Goal: Task Accomplishment & Management: Manage account settings

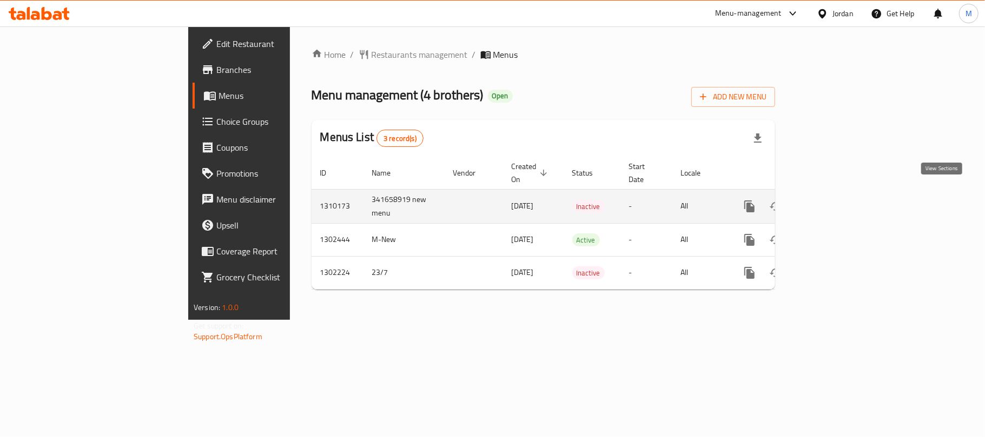
click at [840, 198] on link "enhanced table" at bounding box center [827, 207] width 26 height 26
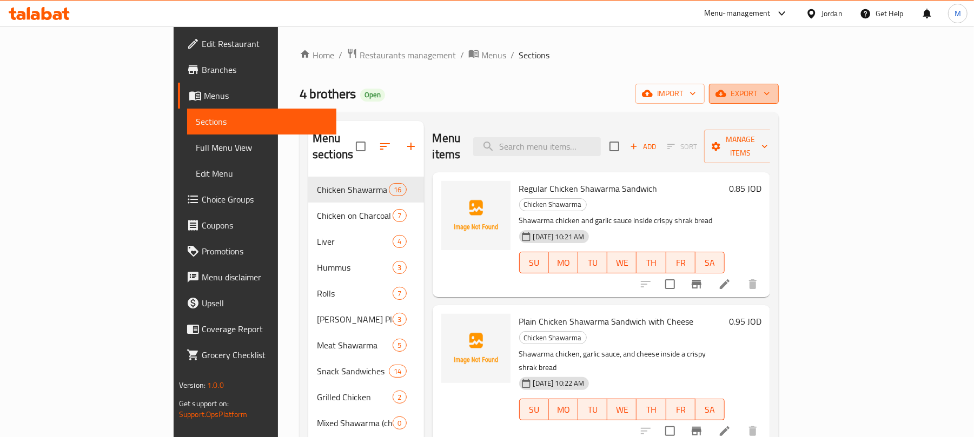
click at [772, 93] on icon "button" at bounding box center [766, 93] width 11 height 11
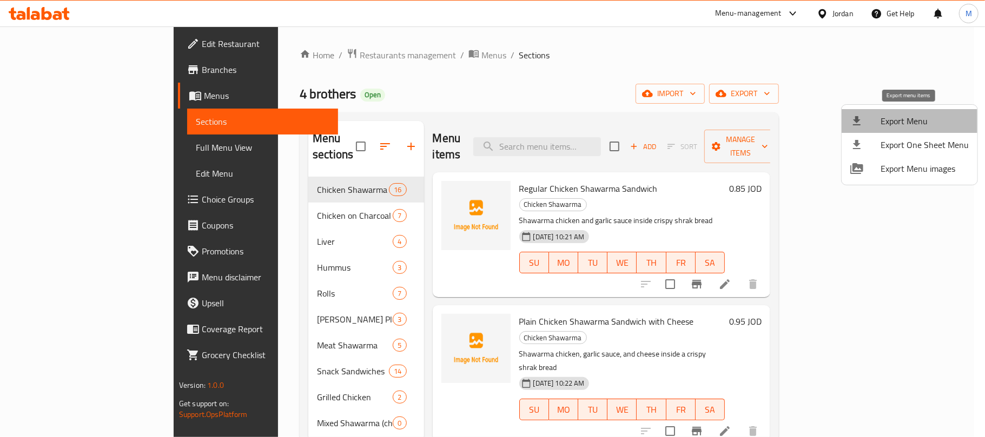
click at [922, 117] on span "Export Menu" at bounding box center [924, 121] width 88 height 13
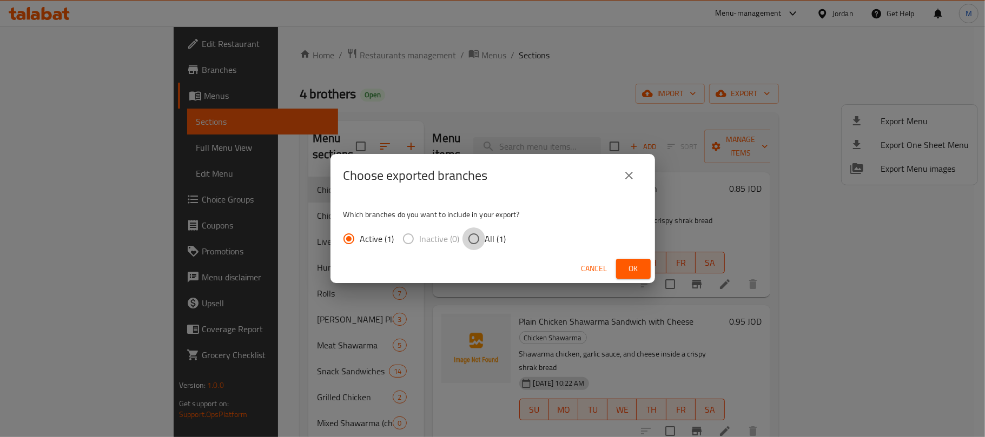
click at [481, 238] on input "All (1)" at bounding box center [473, 239] width 23 height 23
radio input "true"
click at [641, 276] on button "Ok" at bounding box center [633, 269] width 35 height 20
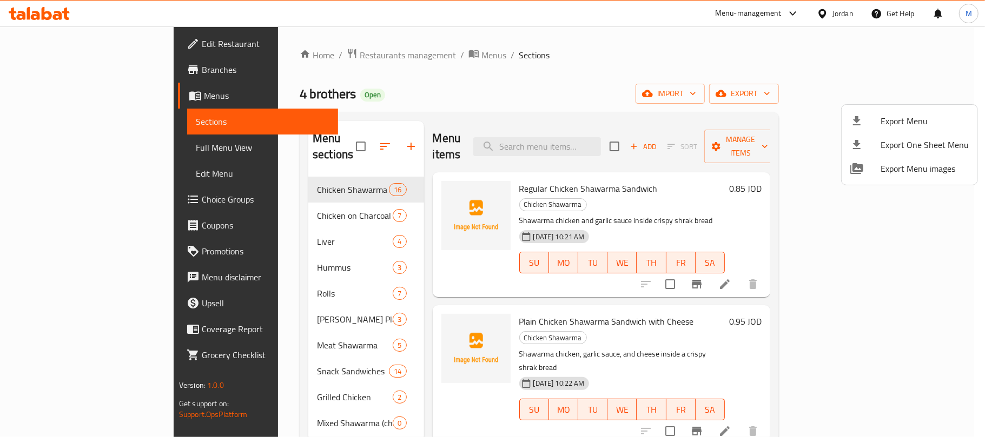
drag, startPoint x: 615, startPoint y: 65, endPoint x: 615, endPoint y: 9, distance: 56.2
click at [615, 65] on div at bounding box center [492, 218] width 985 height 437
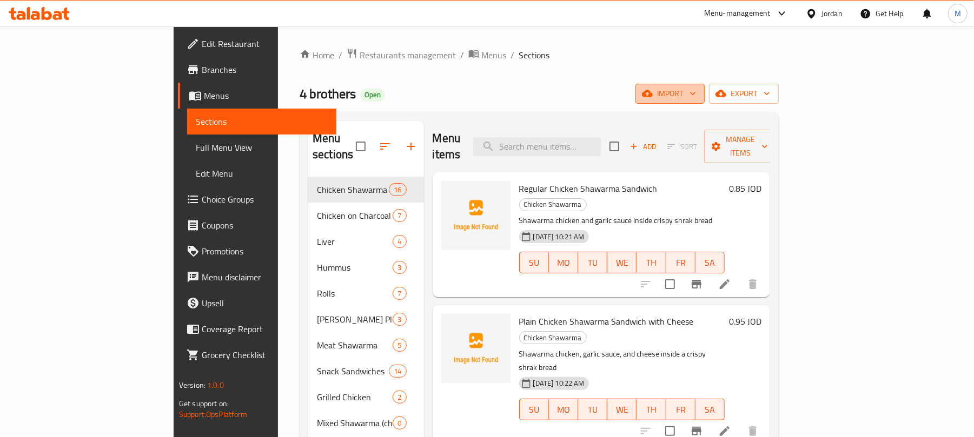
click at [696, 91] on span "import" at bounding box center [670, 94] width 52 height 14
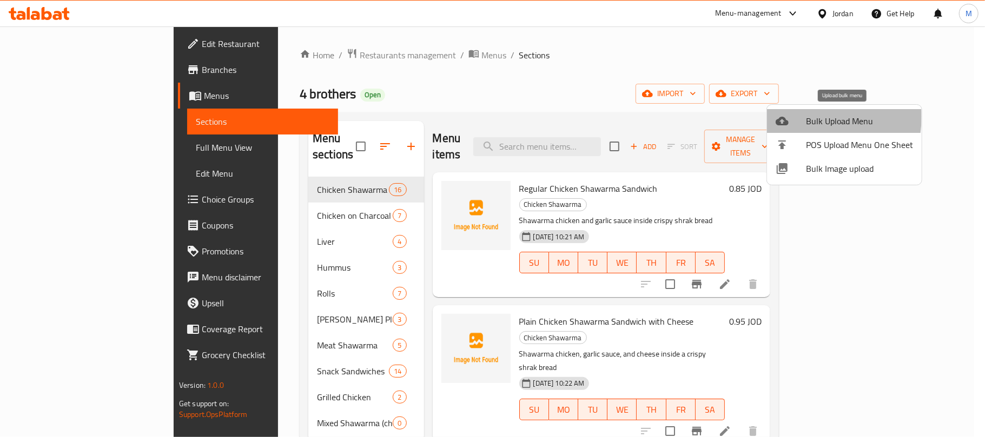
click at [798, 117] on div at bounding box center [790, 121] width 30 height 13
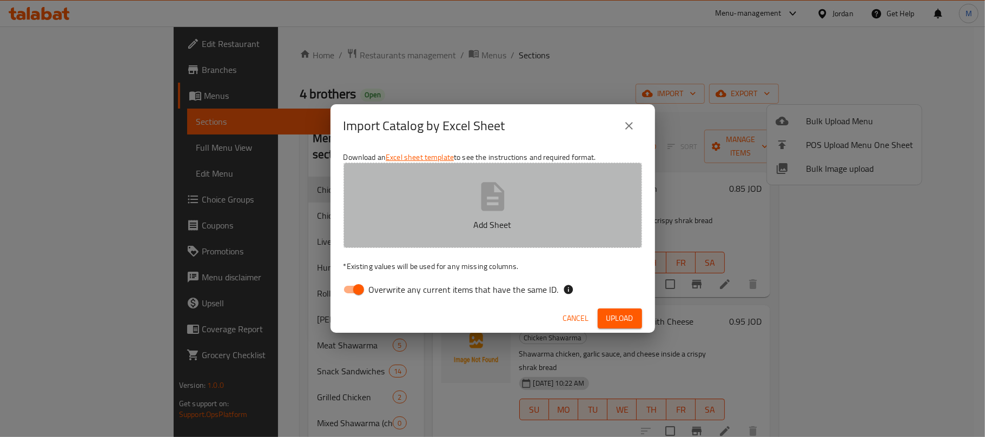
click at [537, 181] on button "Add Sheet" at bounding box center [492, 205] width 298 height 85
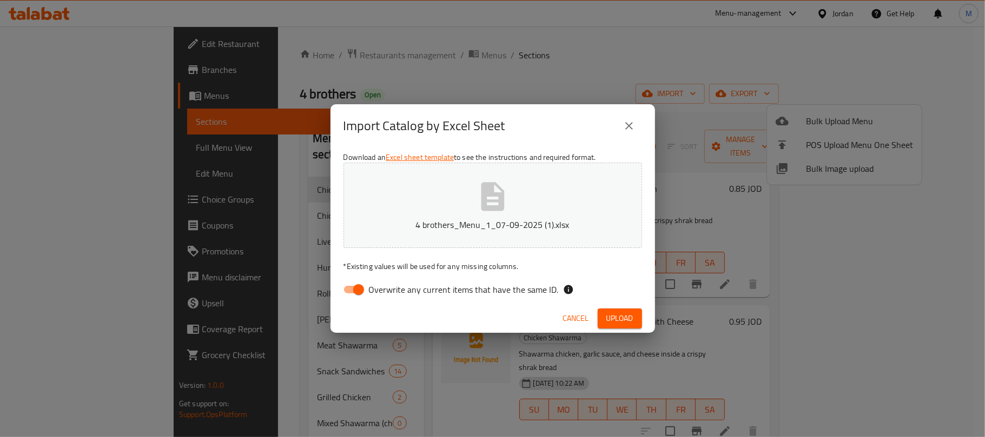
click at [631, 322] on span "Upload" at bounding box center [619, 319] width 27 height 14
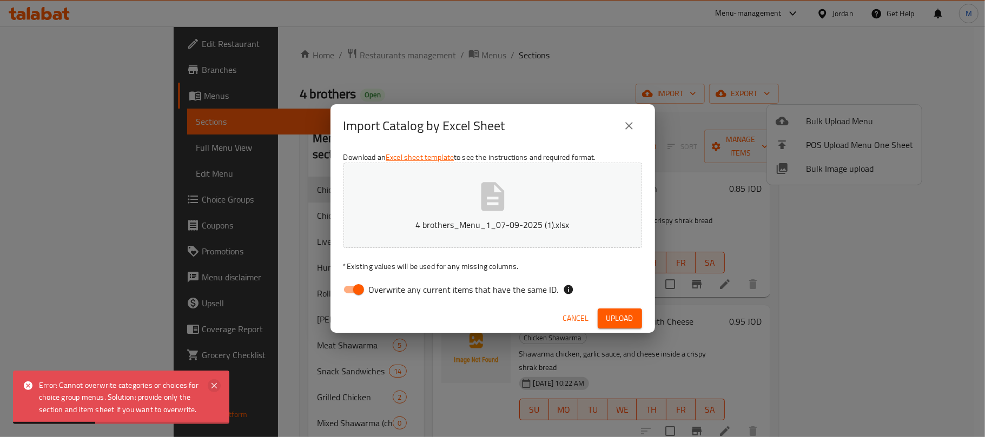
click at [215, 387] on icon at bounding box center [213, 385] width 5 height 5
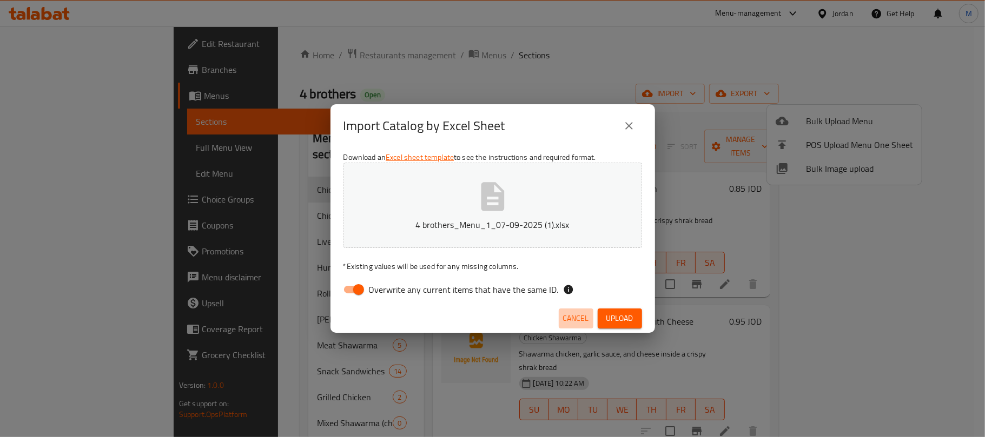
click at [578, 321] on span "Cancel" at bounding box center [576, 319] width 26 height 14
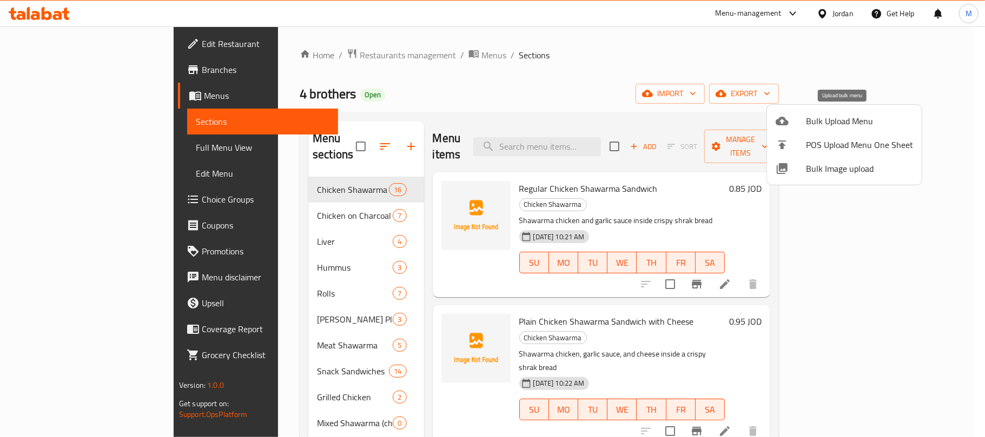
click at [834, 118] on span "Bulk Upload Menu" at bounding box center [859, 121] width 107 height 13
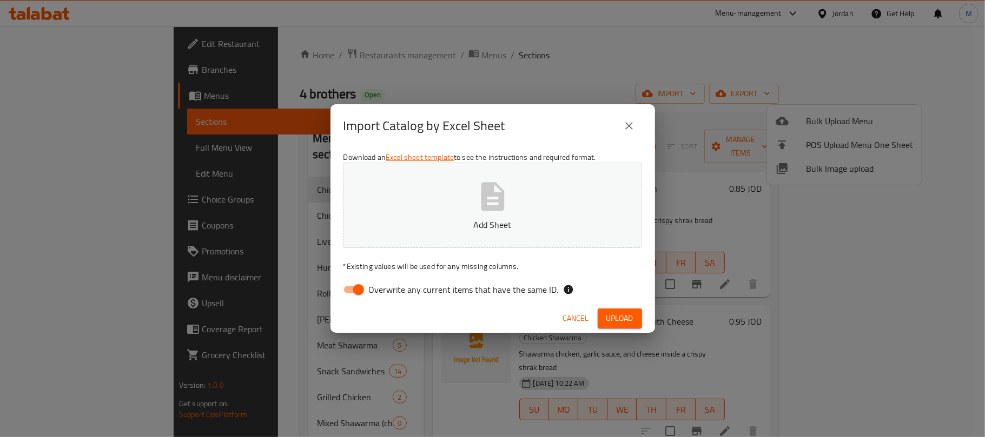
click at [407, 198] on button "Add Sheet" at bounding box center [492, 205] width 298 height 85
click at [613, 319] on span "Upload" at bounding box center [619, 319] width 27 height 14
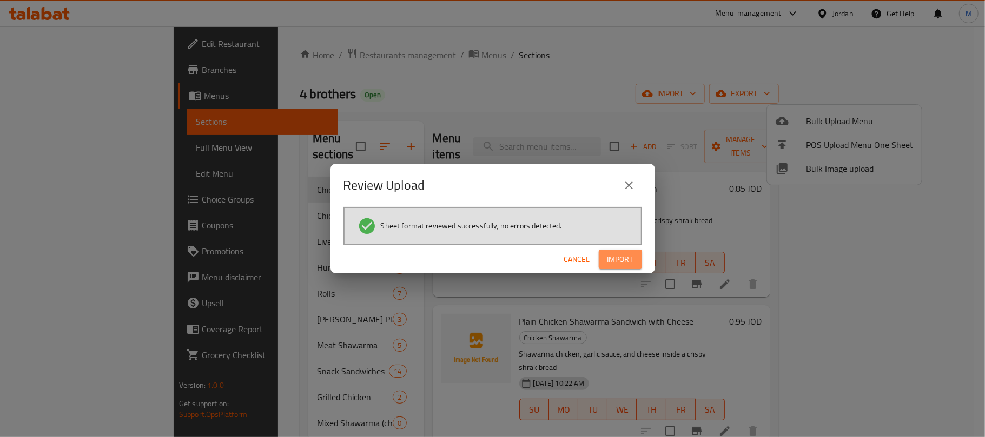
click at [613, 262] on span "Import" at bounding box center [620, 260] width 26 height 14
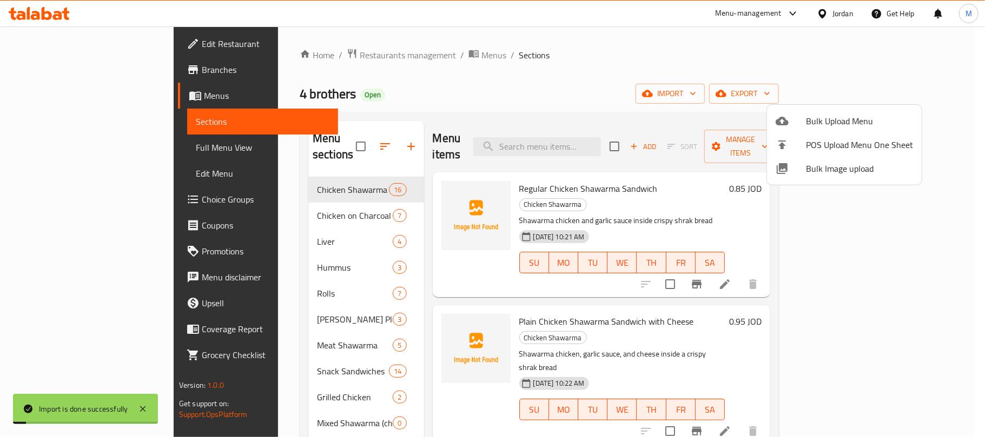
click at [466, 128] on div at bounding box center [492, 218] width 985 height 437
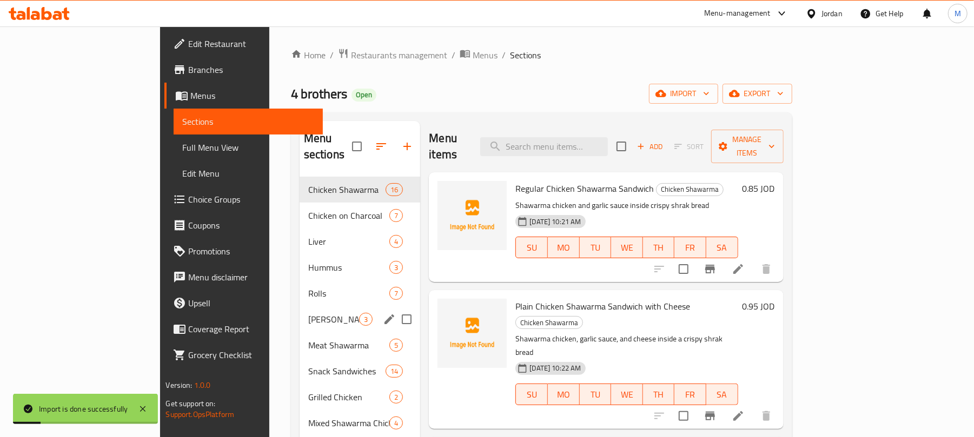
scroll to position [303, 0]
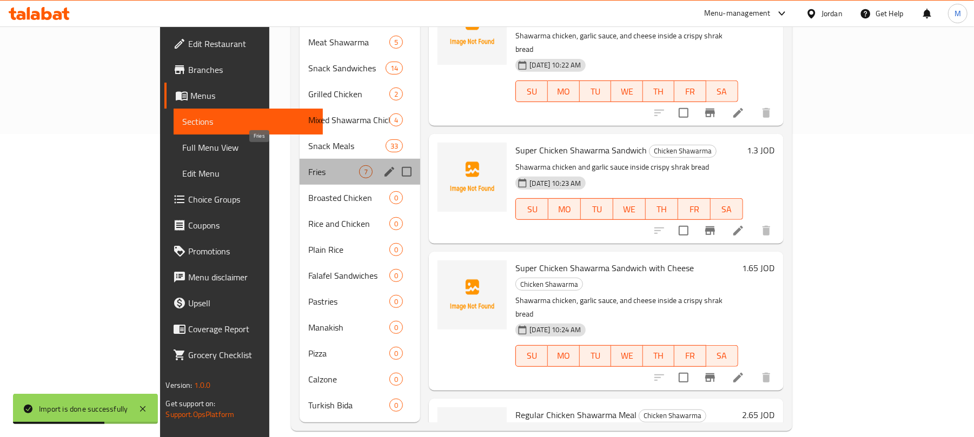
click at [308, 165] on span "Fries" at bounding box center [333, 171] width 51 height 13
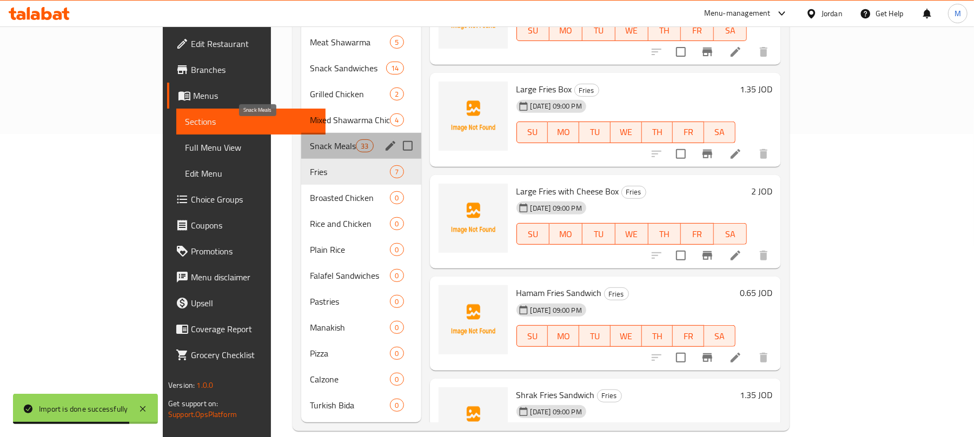
click at [310, 140] on span "Snack Meals" at bounding box center [333, 146] width 46 height 13
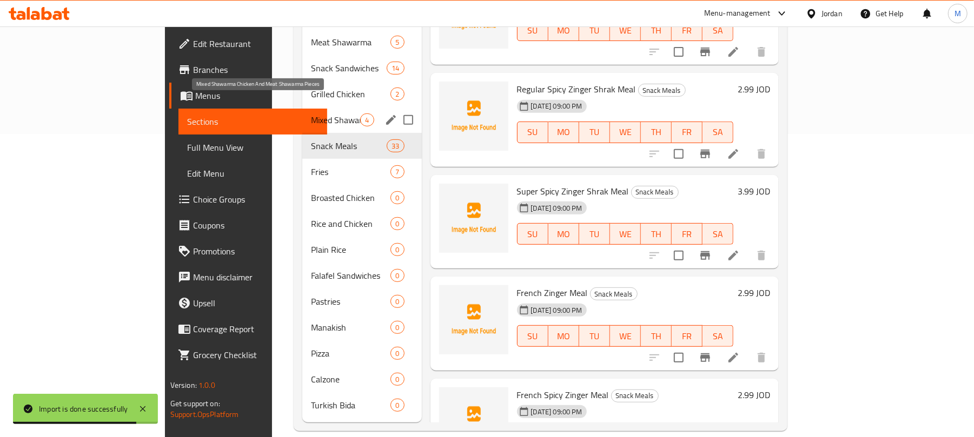
click at [311, 114] on span "Mixed Shawarma Chicken And Meat Shawarma Pieces" at bounding box center [335, 120] width 49 height 13
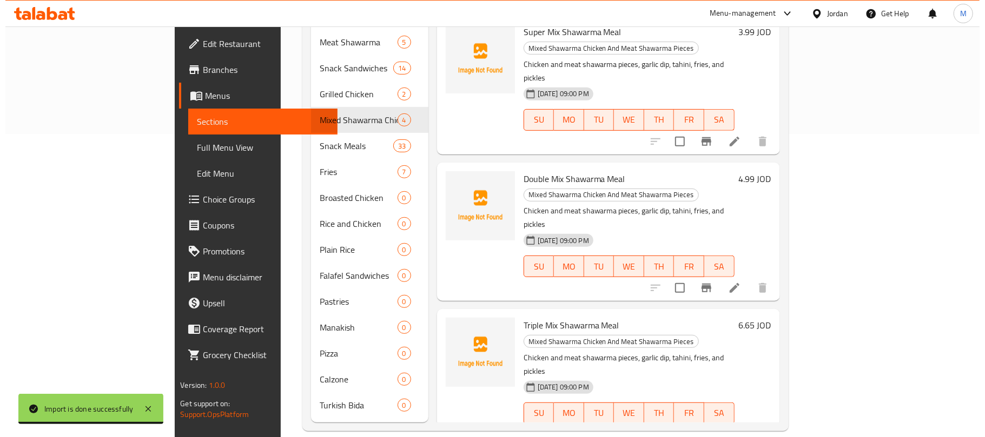
scroll to position [15, 0]
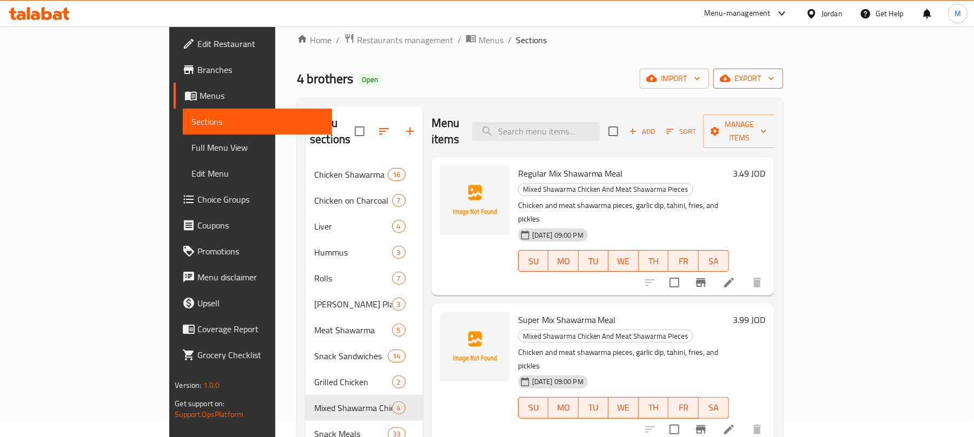
click at [774, 82] on span "export" at bounding box center [748, 79] width 52 height 14
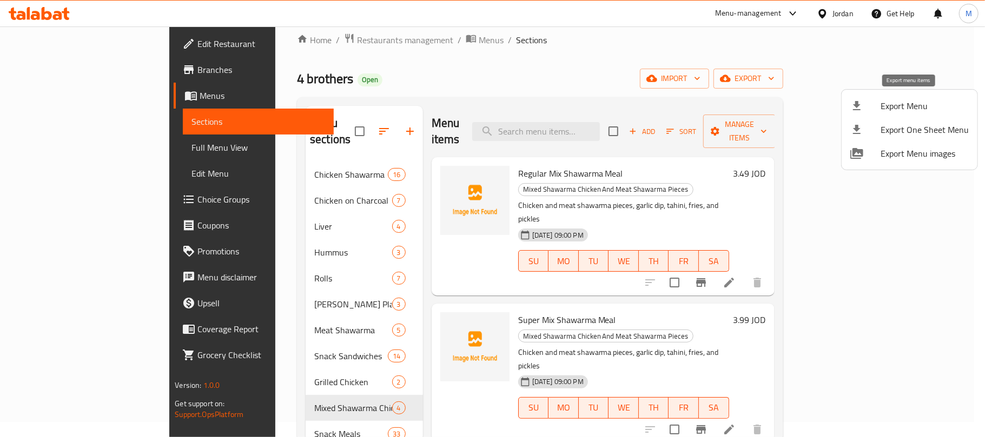
click at [898, 102] on span "Export Menu" at bounding box center [924, 105] width 88 height 13
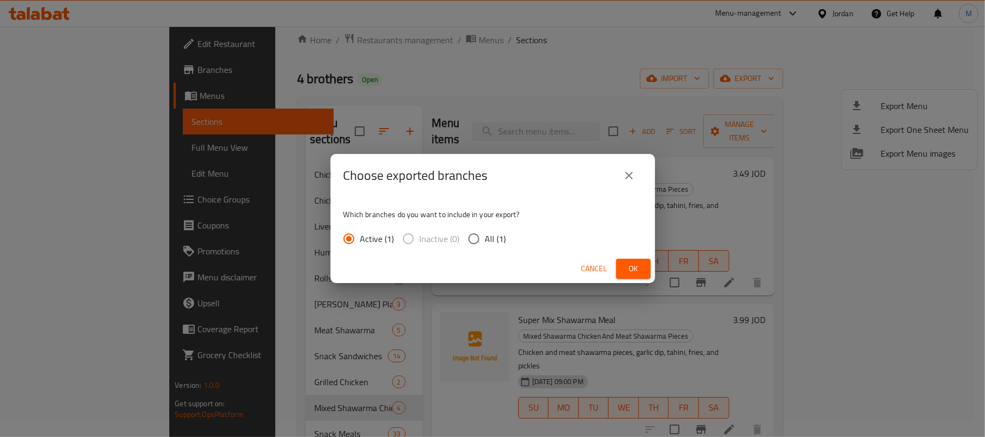
click at [510, 238] on div "Active (1) Inactive (0) All (1)" at bounding box center [428, 239] width 171 height 23
click at [502, 236] on span "All (1)" at bounding box center [495, 239] width 21 height 13
click at [485, 236] on input "All (1)" at bounding box center [473, 239] width 23 height 23
radio input "true"
click at [626, 267] on span "Ok" at bounding box center [633, 269] width 17 height 14
